Goal: Information Seeking & Learning: Compare options

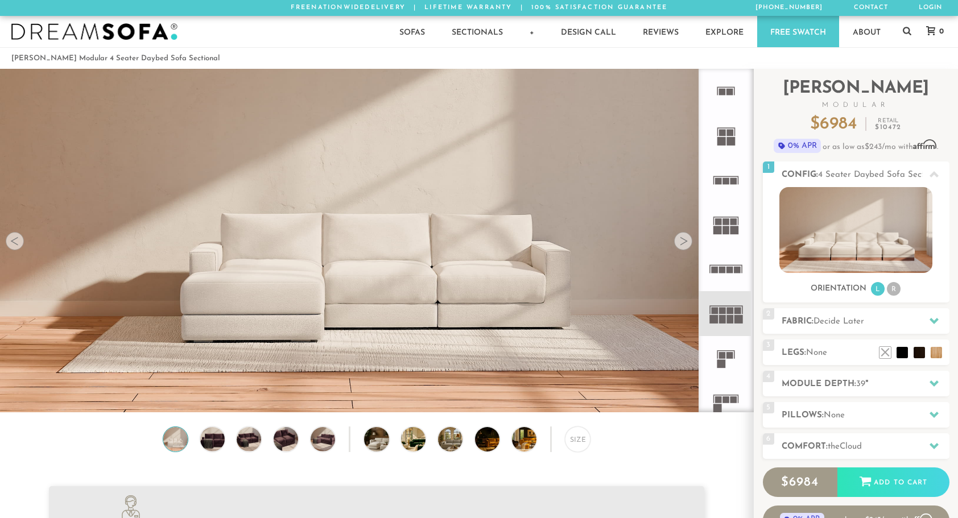
scroll to position [12900, 949]
click at [735, 223] on rect at bounding box center [733, 221] width 7 height 7
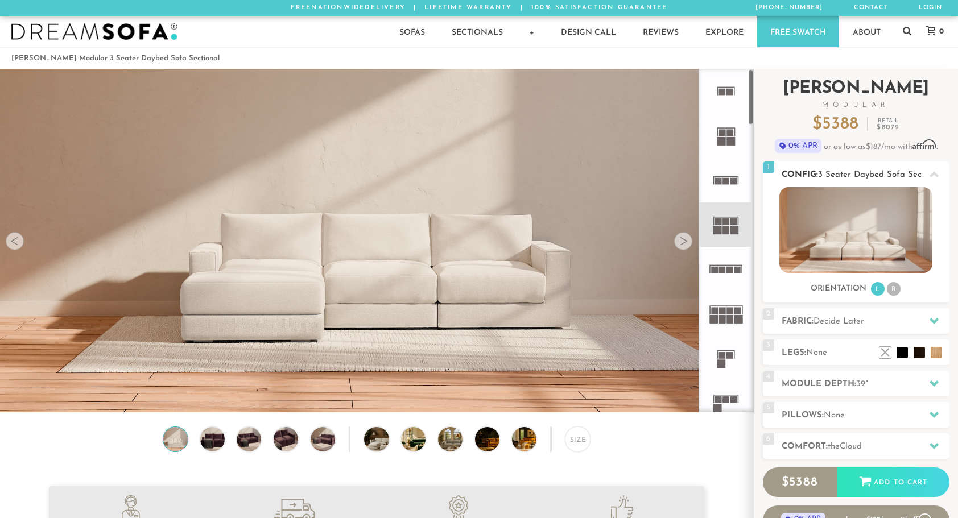
click at [876, 210] on img at bounding box center [855, 230] width 153 height 86
click at [727, 268] on rect at bounding box center [729, 270] width 7 height 7
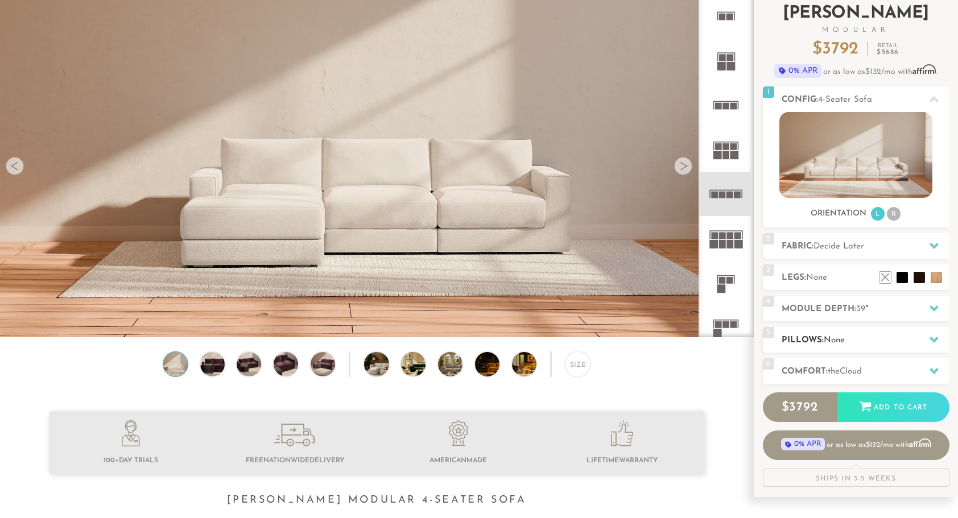
scroll to position [76, 0]
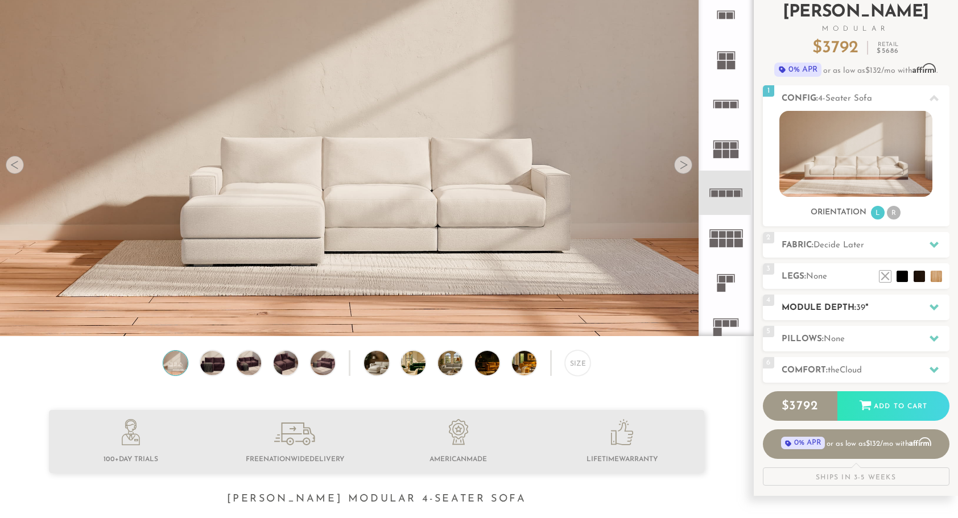
click at [938, 300] on div at bounding box center [934, 307] width 24 height 23
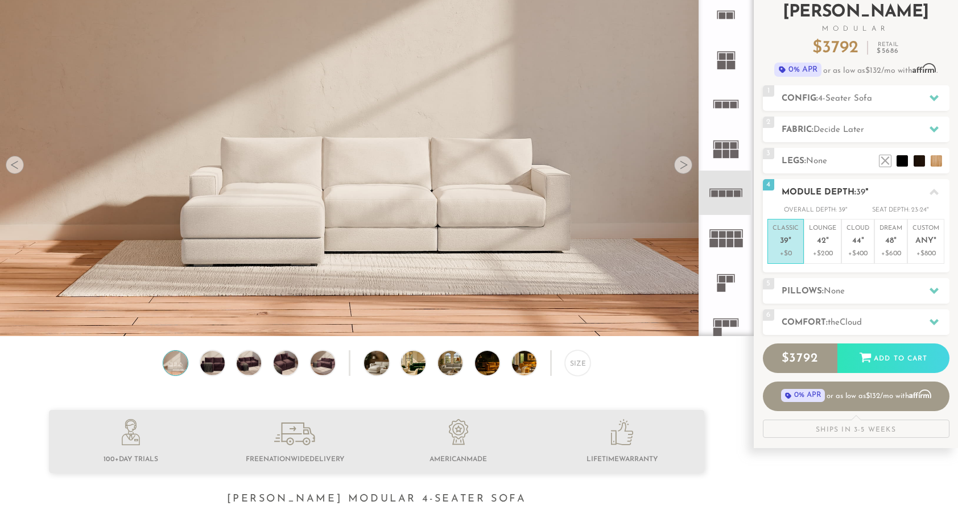
click at [928, 192] on div at bounding box center [934, 191] width 24 height 23
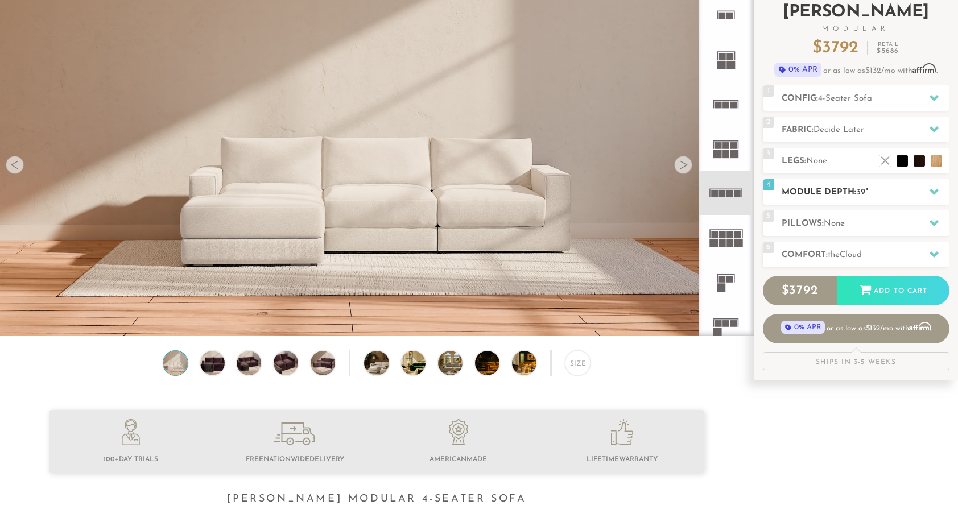
scroll to position [0, 0]
